Goal: Information Seeking & Learning: Learn about a topic

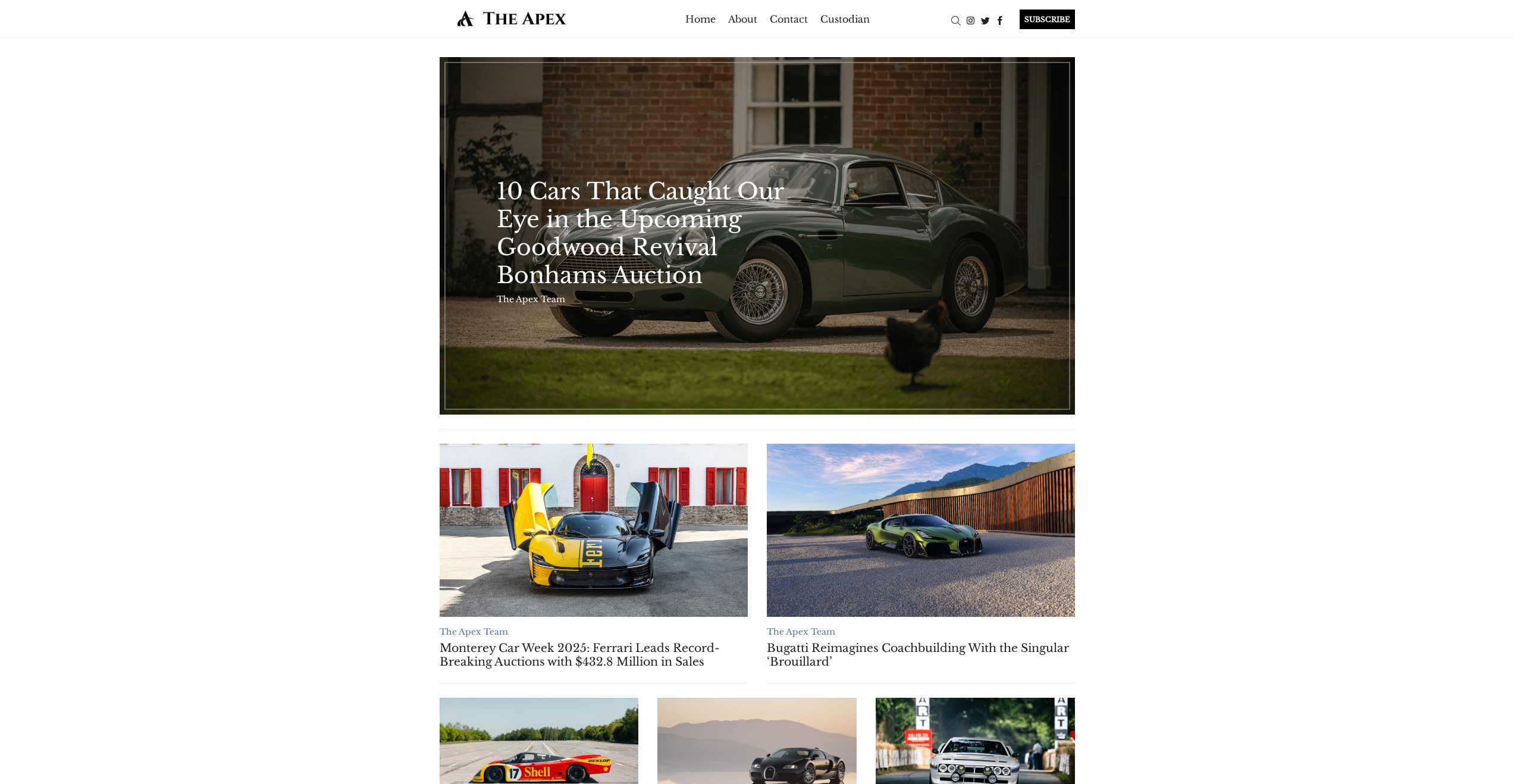
click at [274, 239] on div "The Apex Team 10 Cars That Caught Our Eye in the Upcoming Goodwood Revival Bonh…" at bounding box center [757, 681] width 1514 height 1286
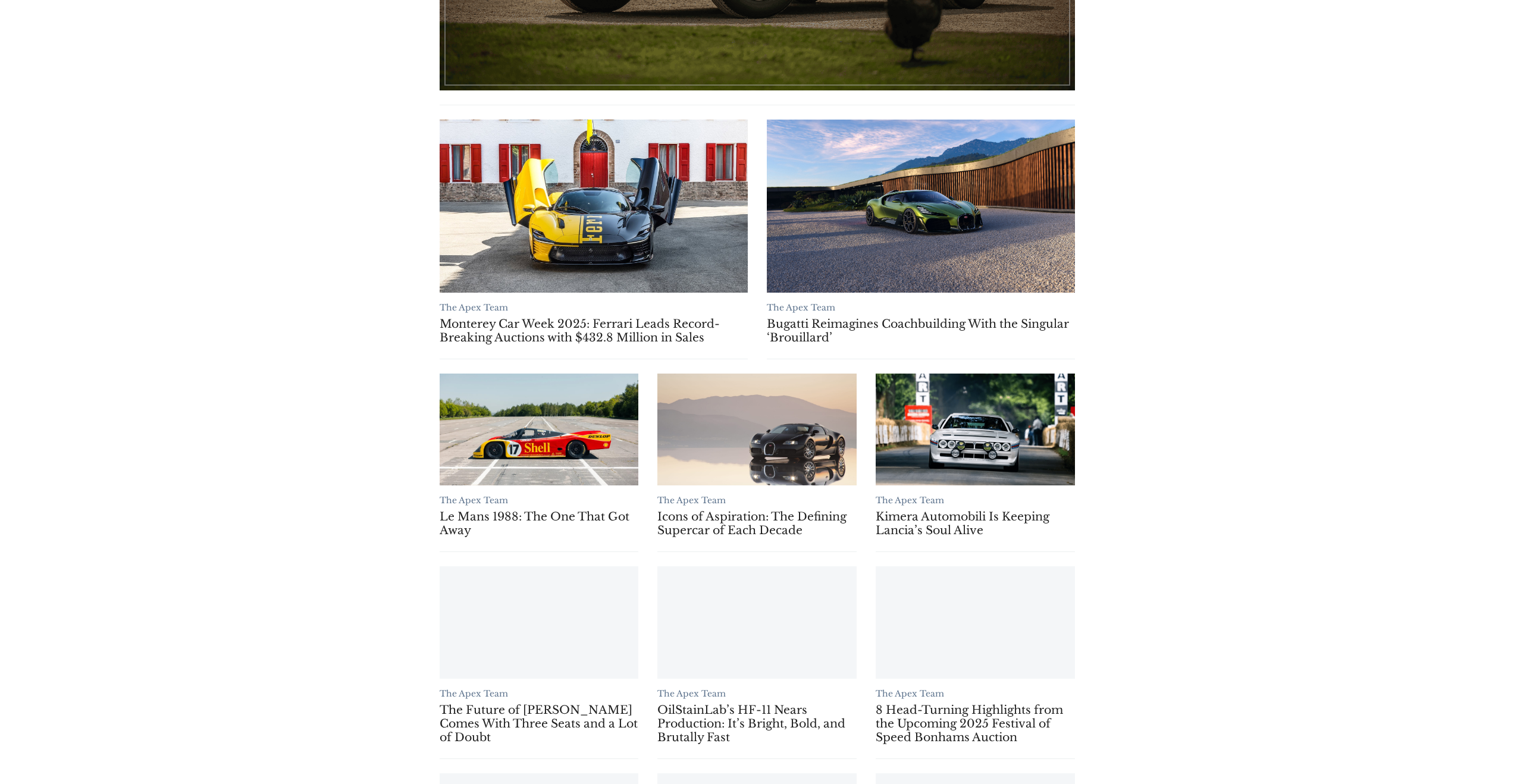
scroll to position [706, 0]
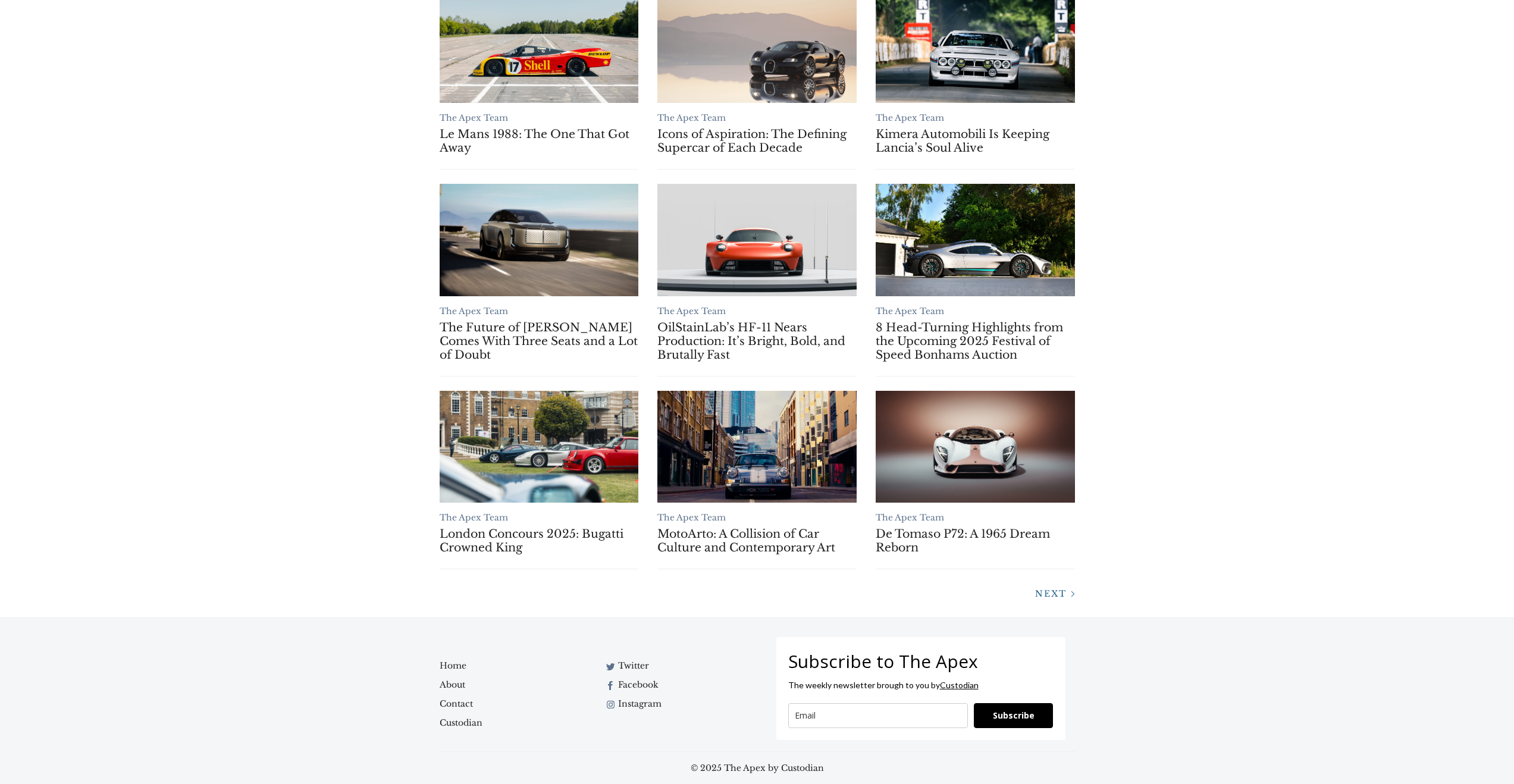
click at [1057, 596] on span "Next" at bounding box center [1051, 593] width 32 height 11
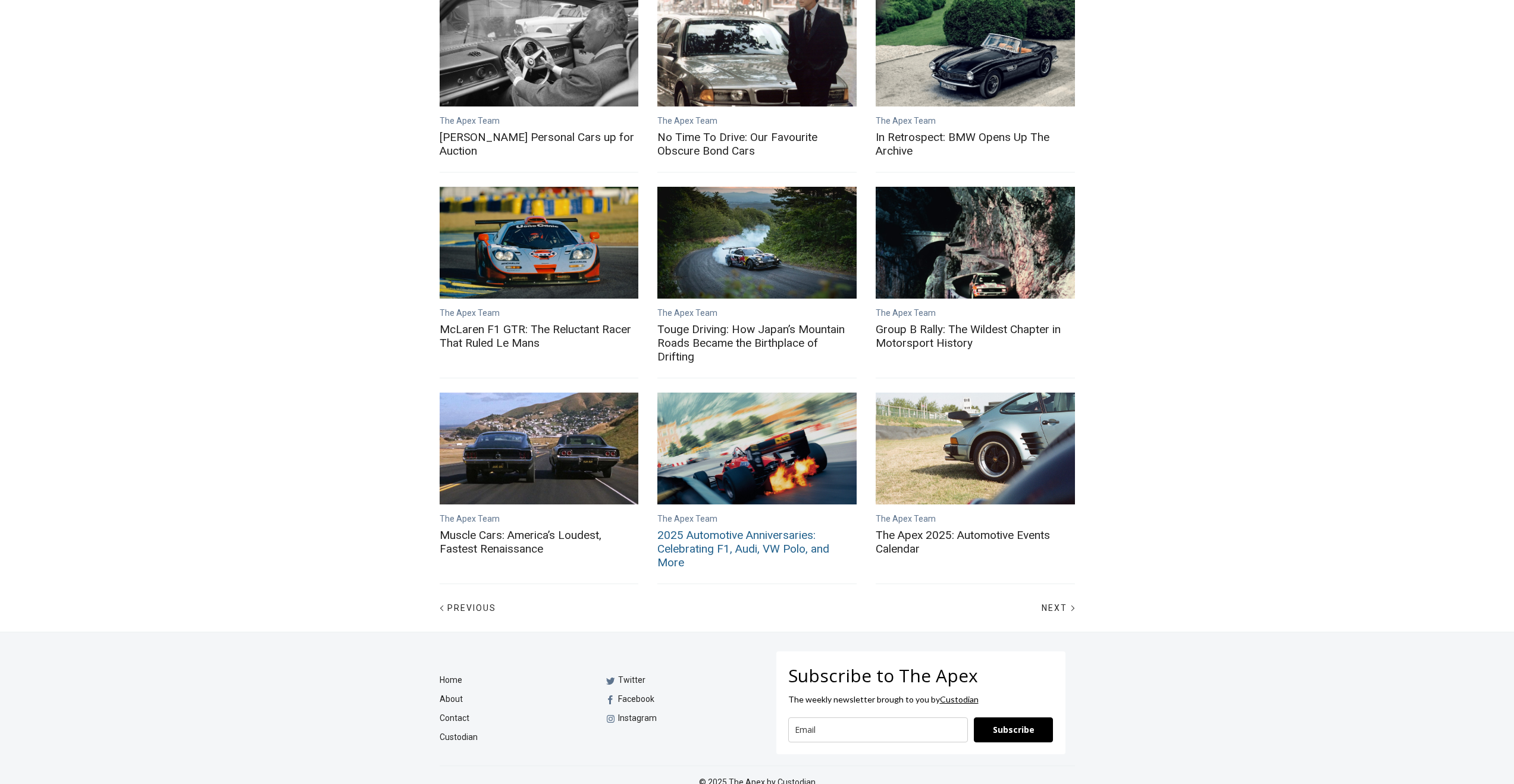
scroll to position [283, 0]
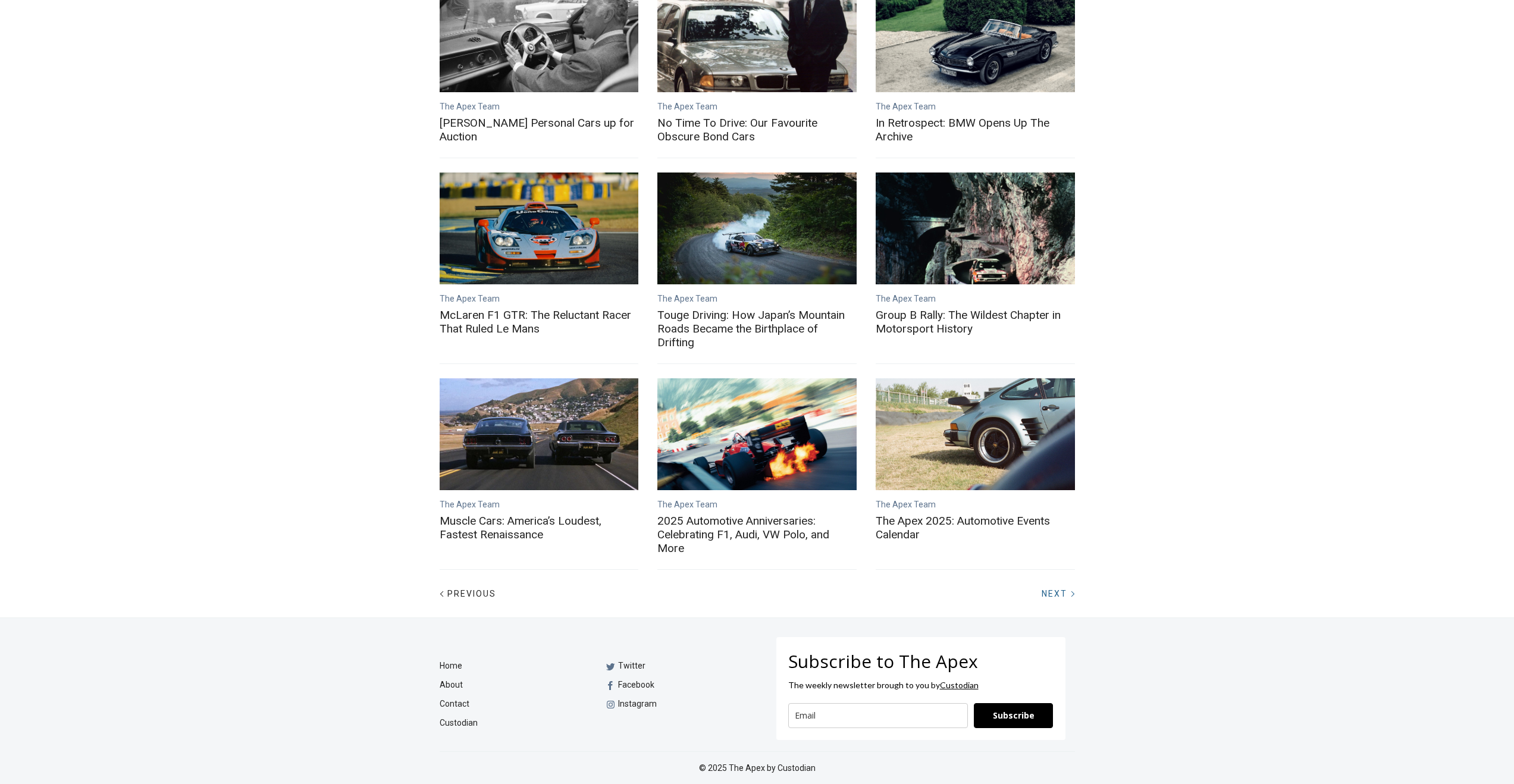
click at [1056, 593] on span "Next" at bounding box center [1054, 593] width 26 height 9
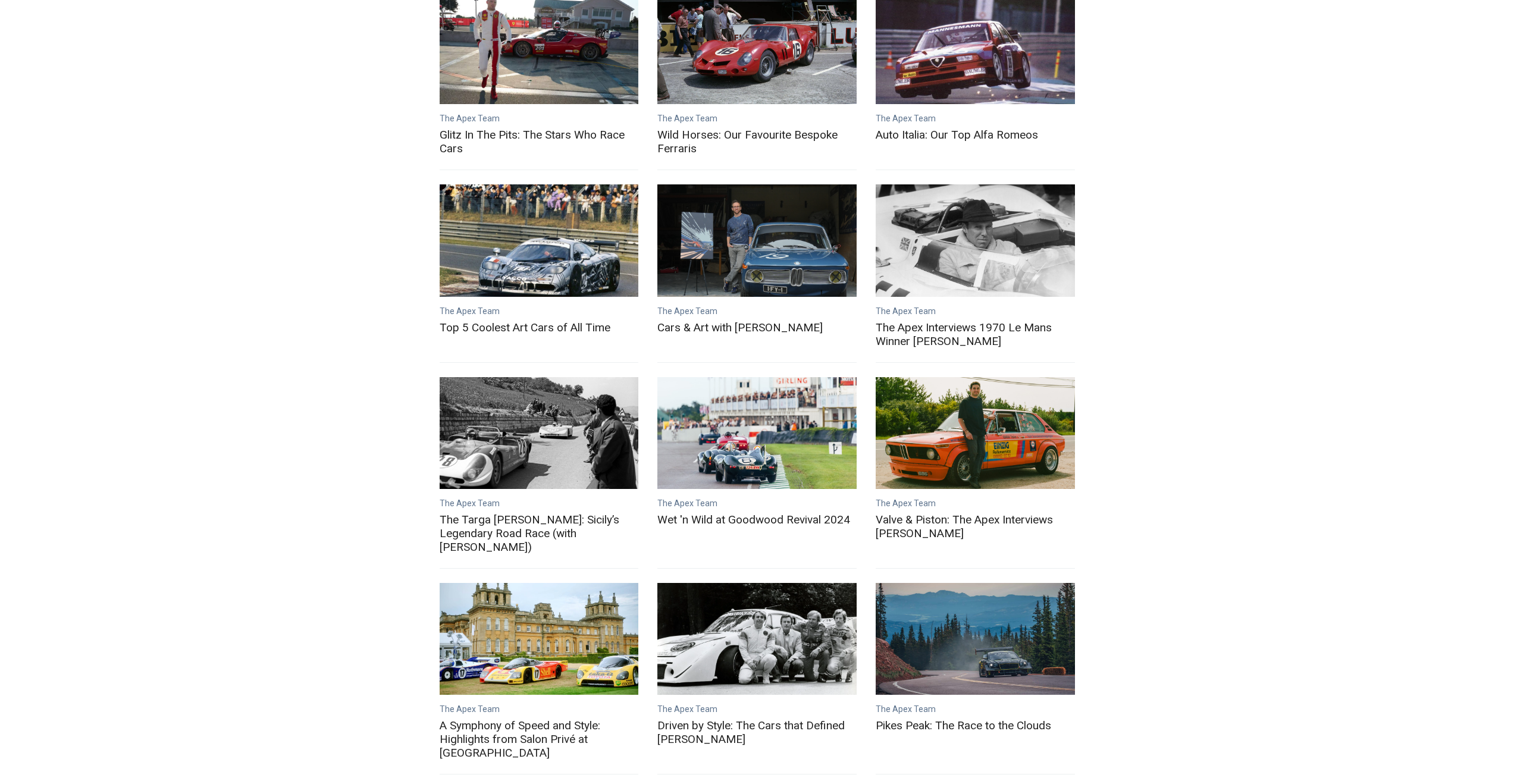
scroll to position [242, 0]
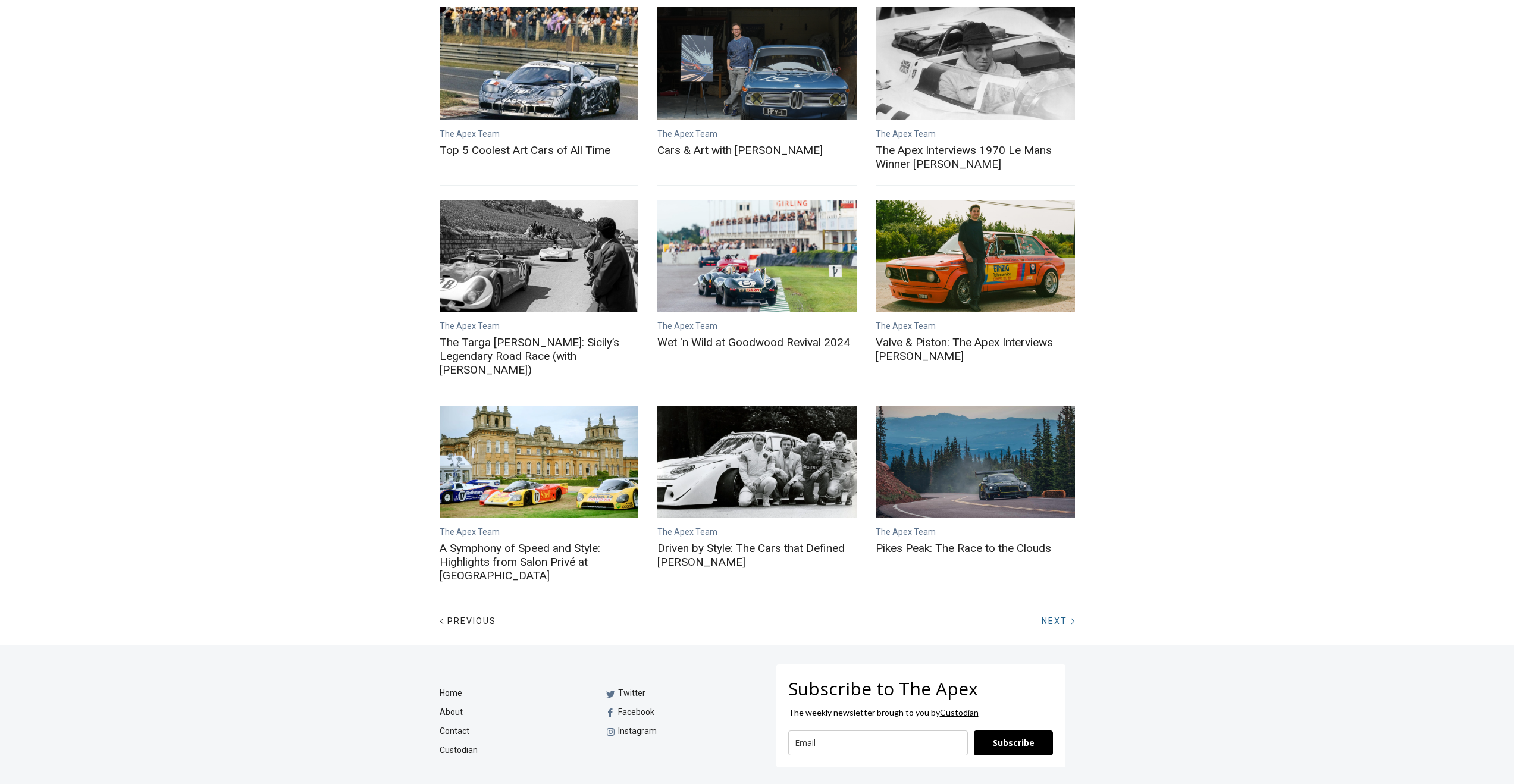
click at [1062, 616] on span "Next" at bounding box center [1054, 620] width 26 height 9
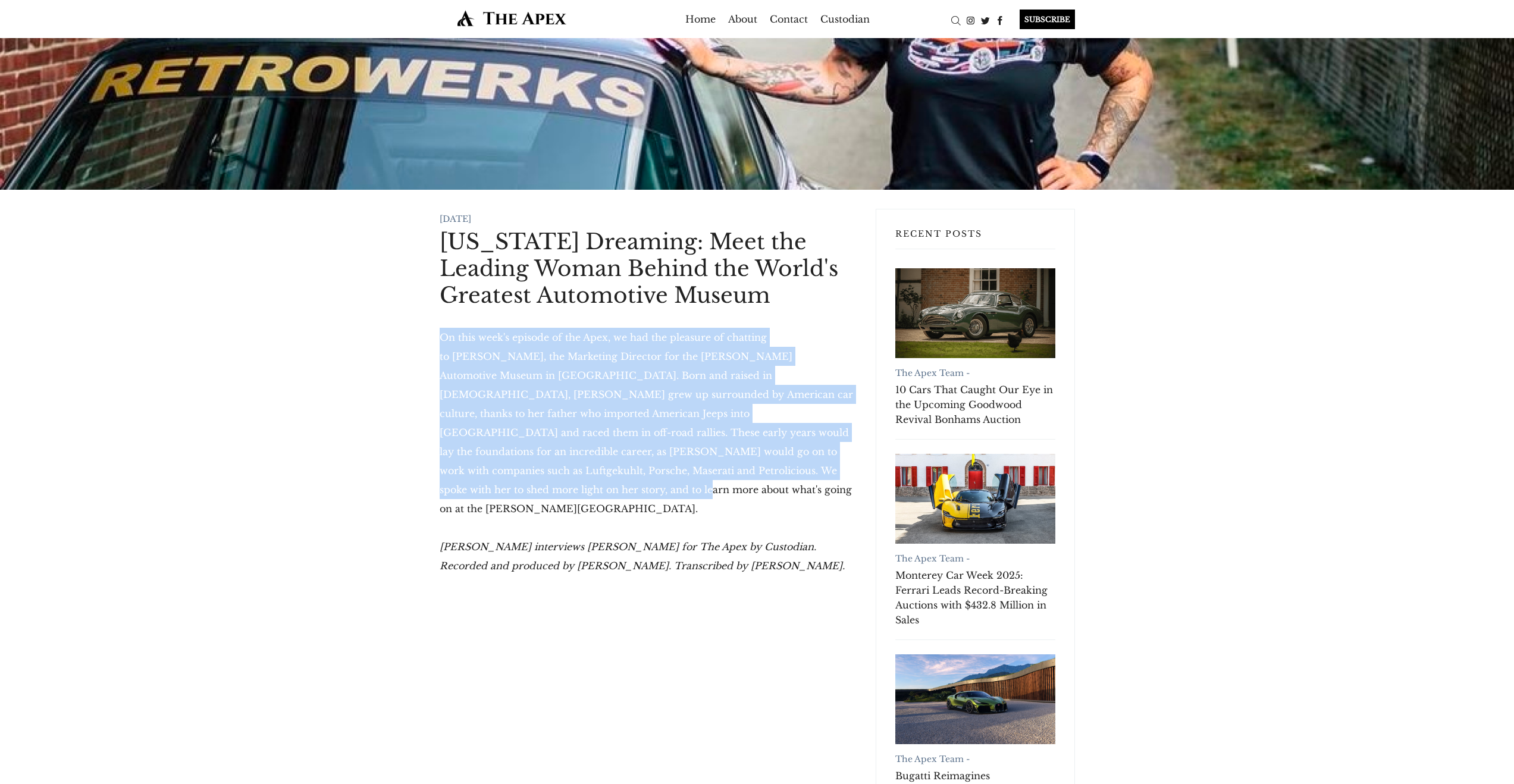
drag, startPoint x: 669, startPoint y: 471, endPoint x: 425, endPoint y: 343, distance: 275.5
copy p "On this week's episode of the Apex, we had the pleasure of chatting to [PERSON_…"
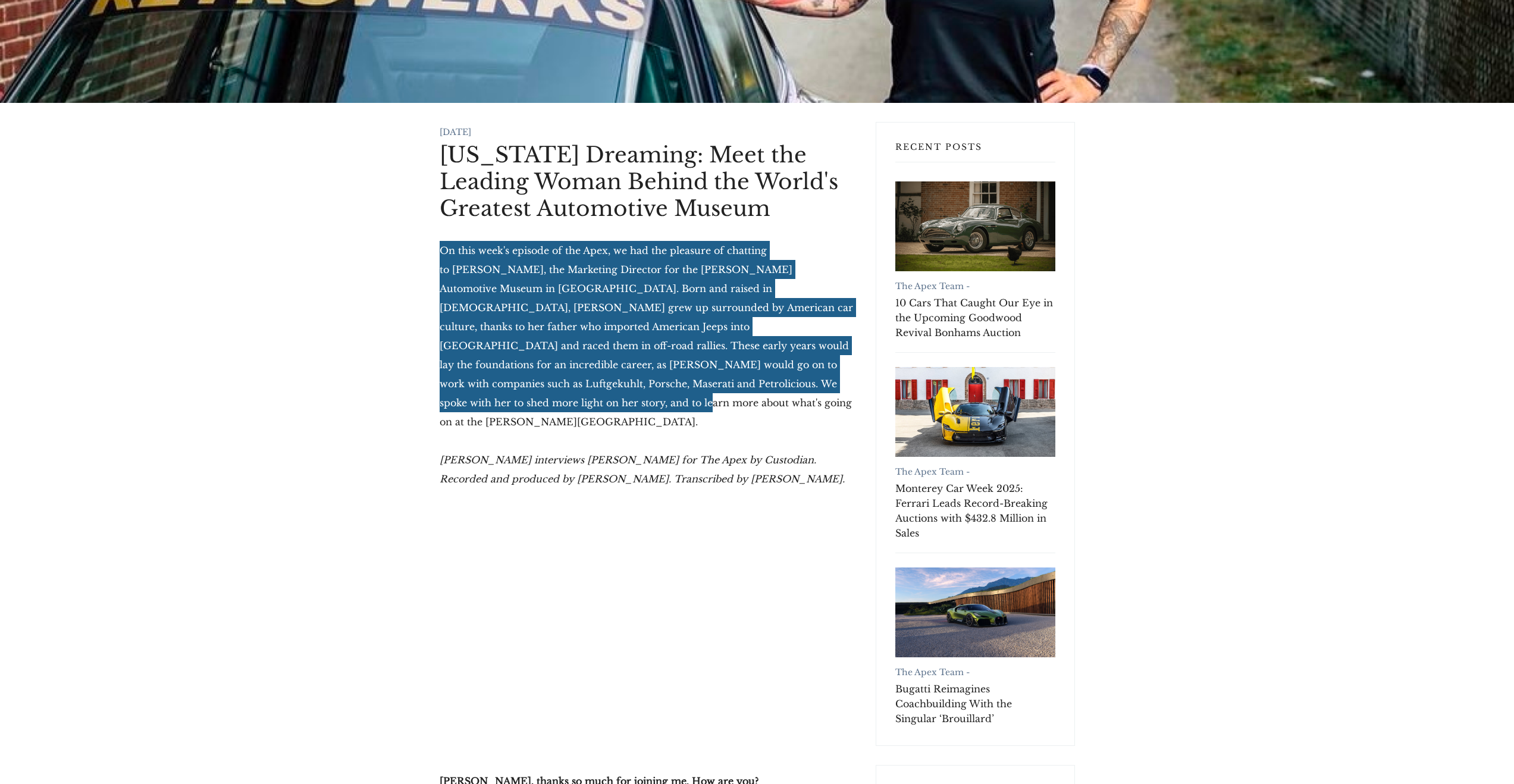
scroll to position [92, 0]
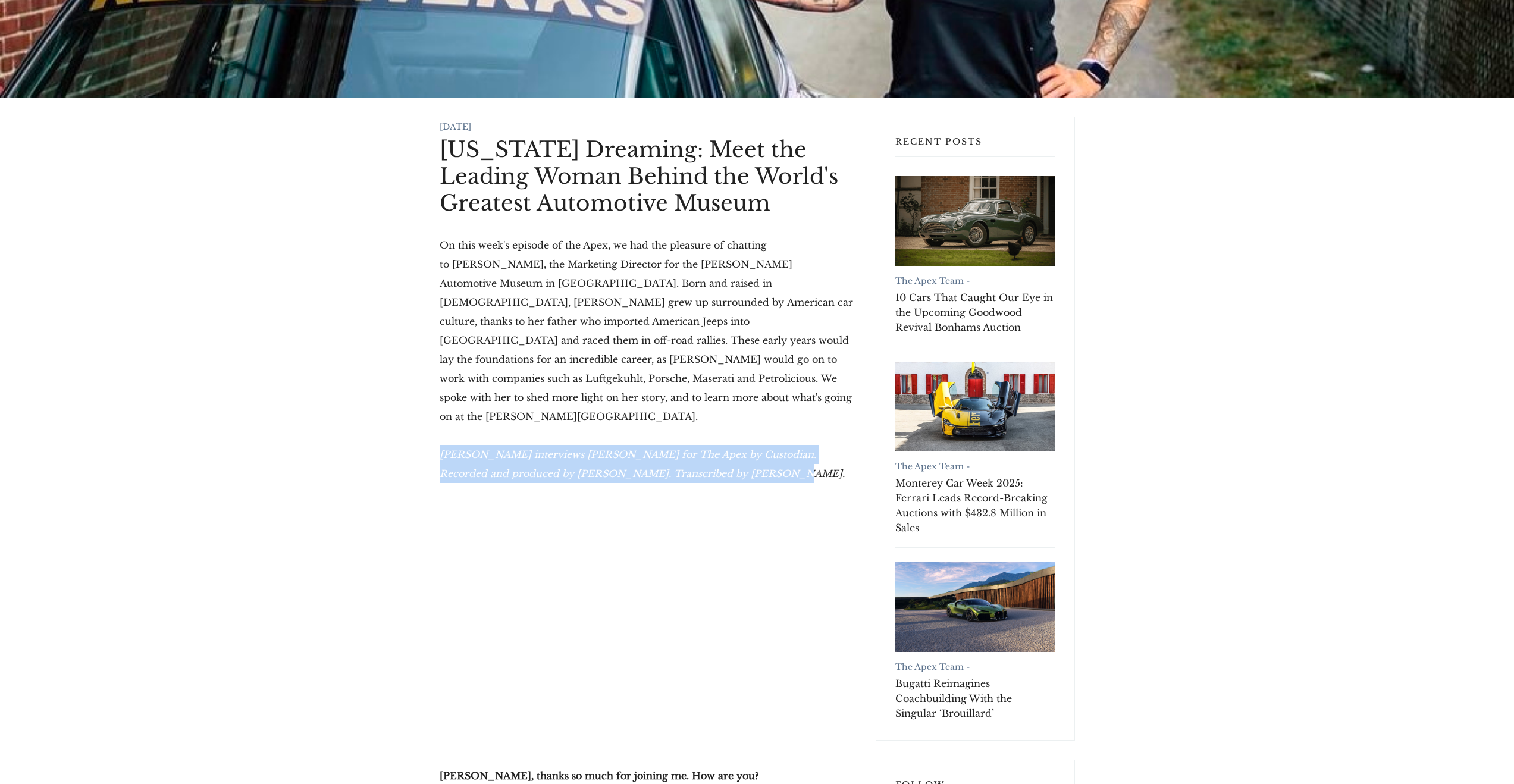
drag, startPoint x: 722, startPoint y: 442, endPoint x: 442, endPoint y: 418, distance: 281.0
click at [442, 445] on p "[PERSON_NAME] interviews [PERSON_NAME] for The Apex by Custodian. Recorded and …" at bounding box center [648, 463] width 417 height 38
copy em "[PERSON_NAME] interviews [PERSON_NAME] for The Apex by Custodian. Recorded and …"
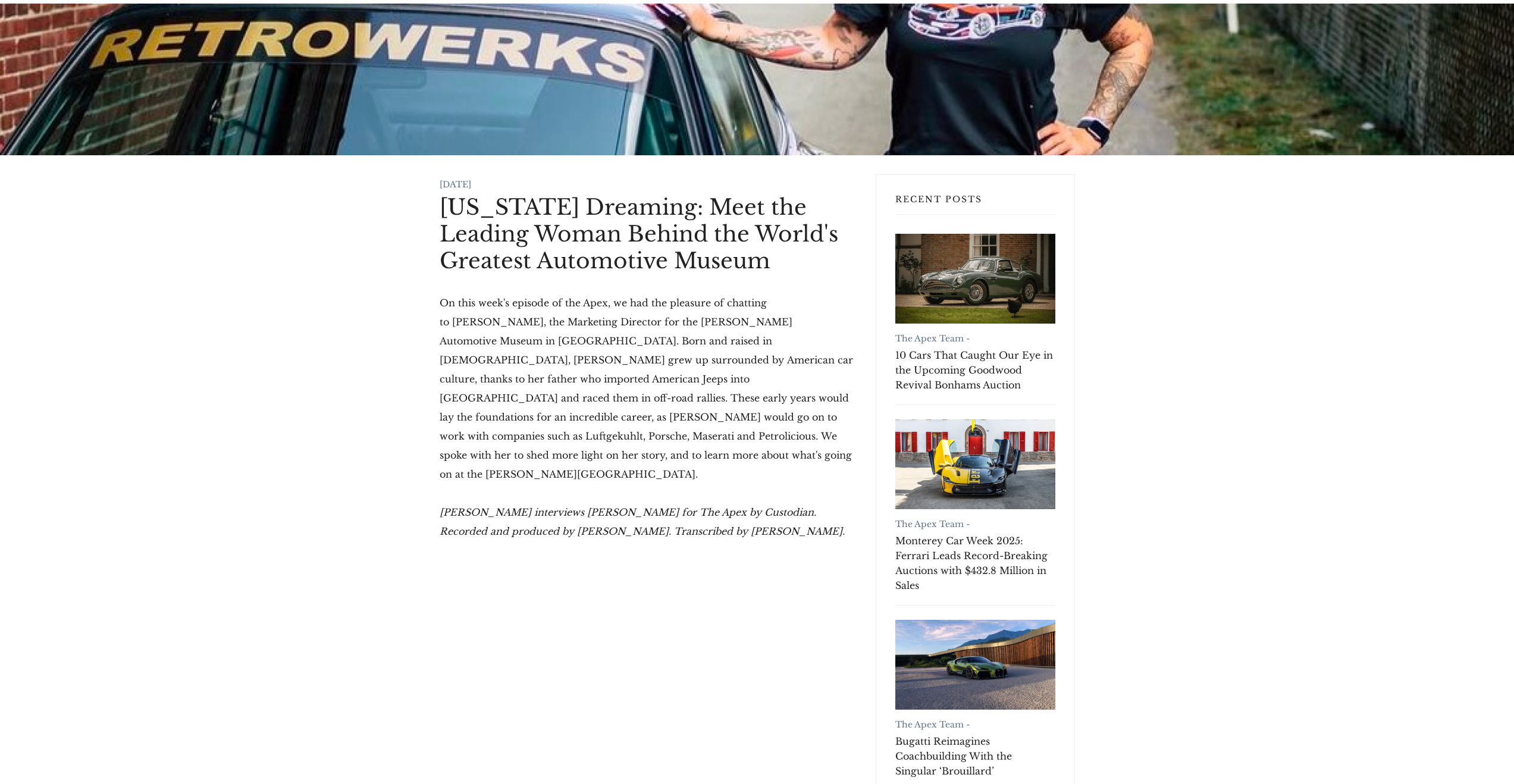
scroll to position [0, 0]
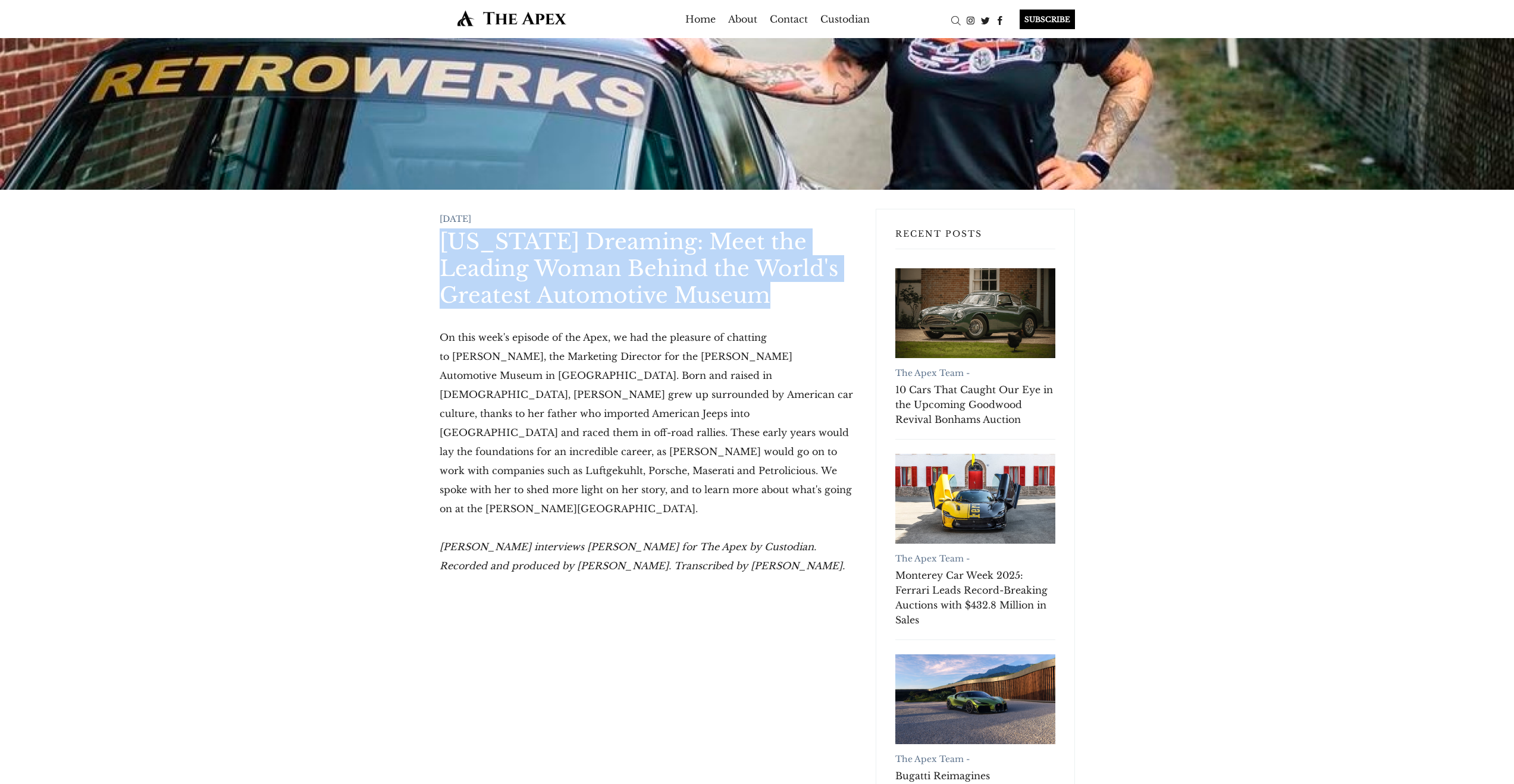
drag, startPoint x: 438, startPoint y: 238, endPoint x: 782, endPoint y: 303, distance: 350.1
copy h1 "[US_STATE] Dreaming: Meet the Leading Woman Behind the World's Greatest Automot…"
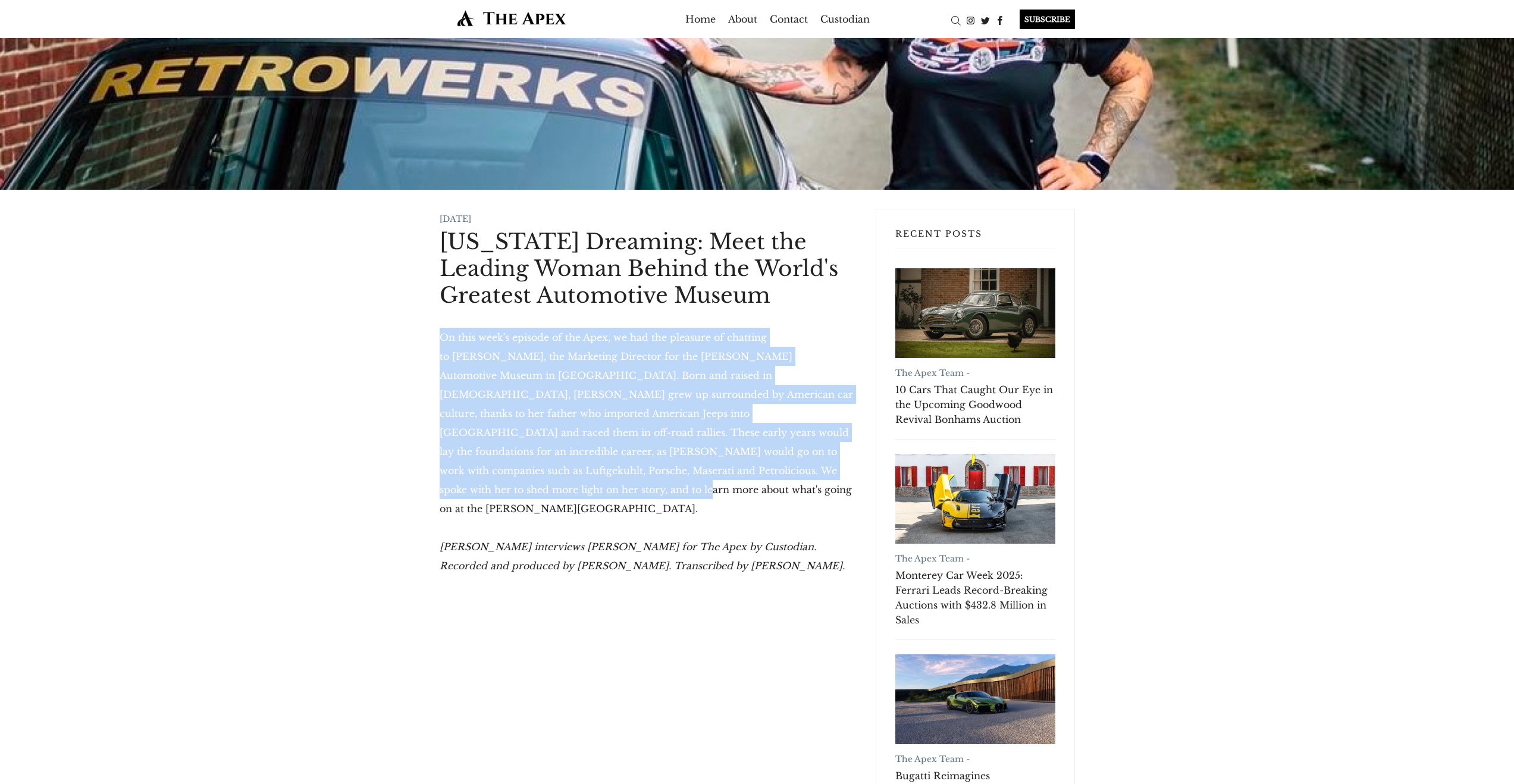
drag, startPoint x: 674, startPoint y: 476, endPoint x: 419, endPoint y: 346, distance: 286.2
copy p "On this week's episode of the Apex, we had the pleasure of chatting to [PERSON_…"
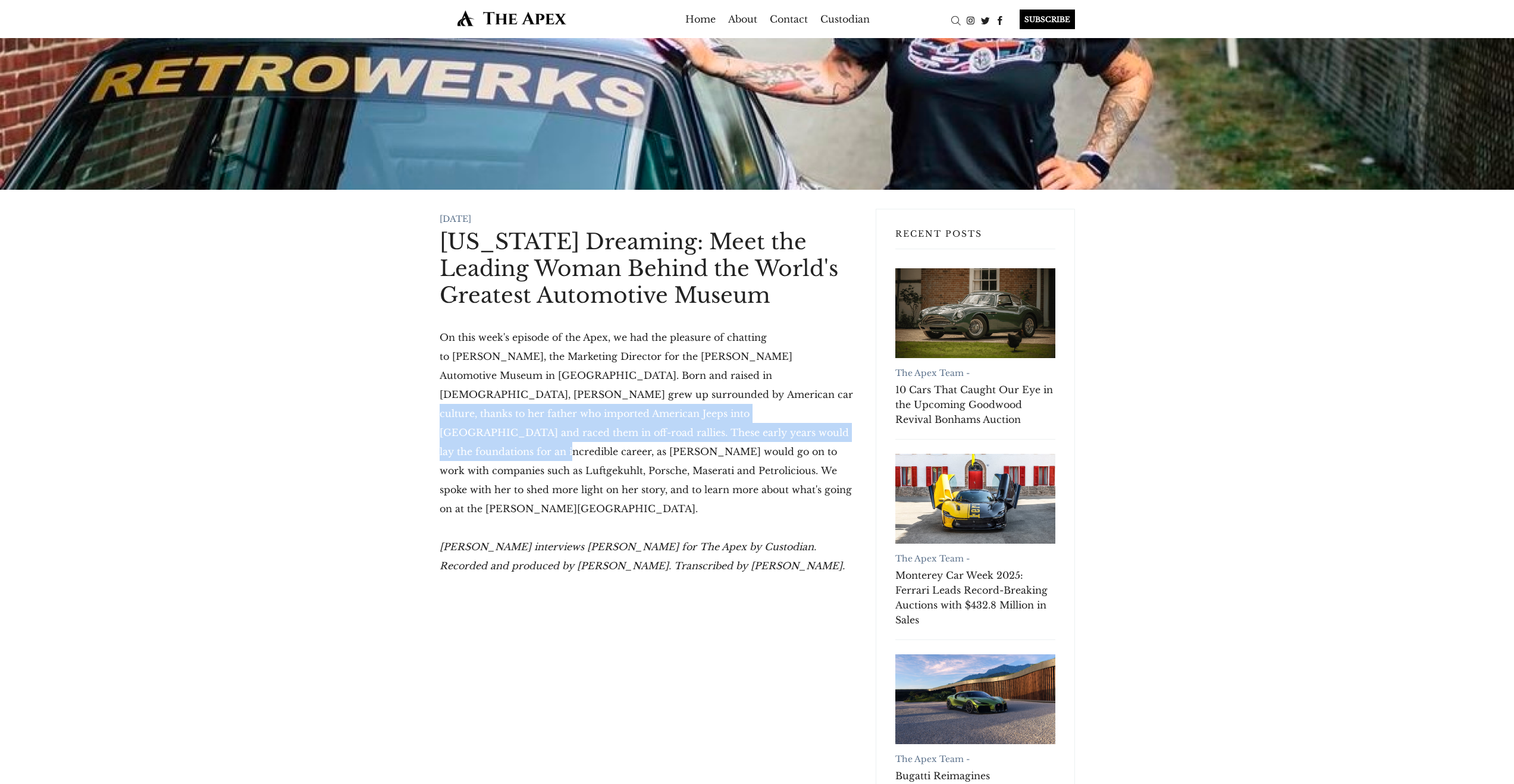
drag, startPoint x: 556, startPoint y: 400, endPoint x: 563, endPoint y: 439, distance: 39.6
click at [564, 438] on p "On this week's episode of the Apex, we had the pleasure of chatting to [PERSON_…" at bounding box center [648, 423] width 417 height 190
click at [563, 439] on p "On this week's episode of the Apex, we had the pleasure of chatting to [PERSON_…" at bounding box center [648, 423] width 417 height 190
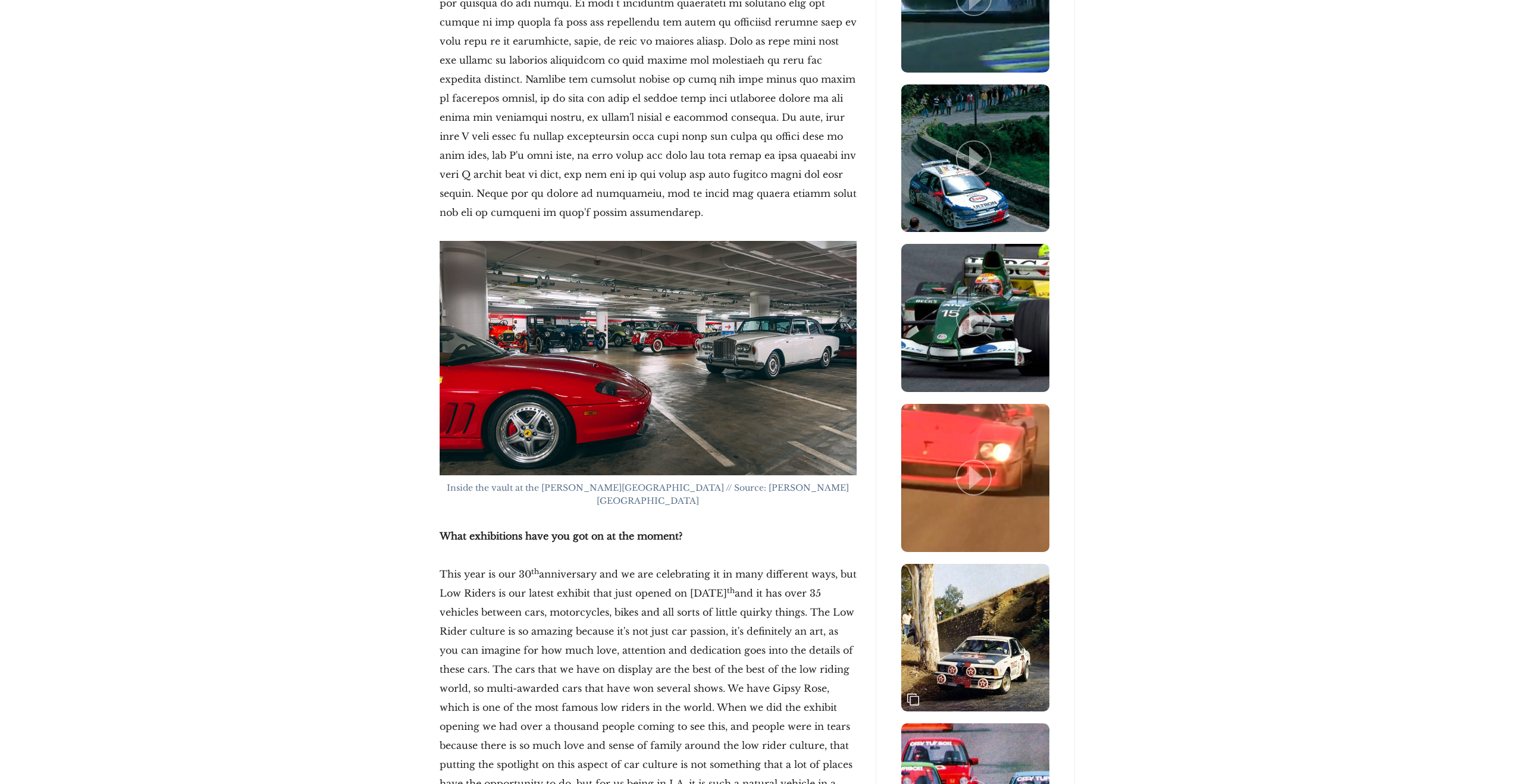
scroll to position [1483, 0]
